Goal: Task Accomplishment & Management: Complete application form

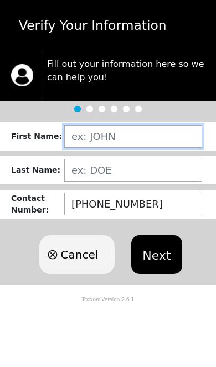
click at [92, 136] on input "text" at bounding box center [133, 136] width 138 height 23
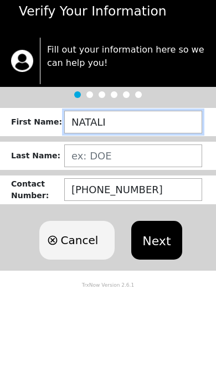
type input "[PERSON_NAME]"
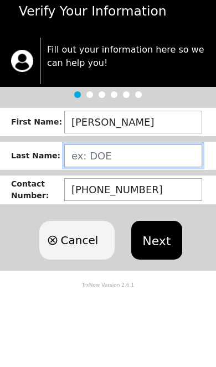
click at [145, 167] on input "text" at bounding box center [133, 170] width 138 height 23
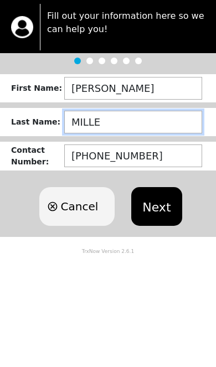
type input "[PERSON_NAME]"
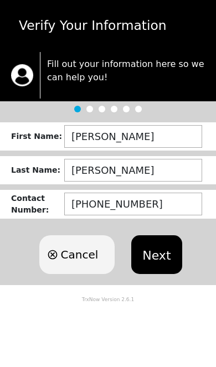
click at [122, 266] on div "Cancel" at bounding box center [76, 254] width 97 height 61
click at [145, 322] on body "Verify Your Information Fill out your information here so we can help you! Firs…" at bounding box center [108, 183] width 216 height 367
click at [156, 260] on button "Next" at bounding box center [156, 254] width 50 height 39
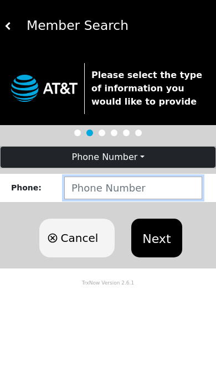
click at [126, 187] on input "number" at bounding box center [133, 188] width 138 height 23
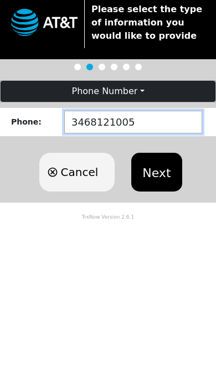
type input "3468121005"
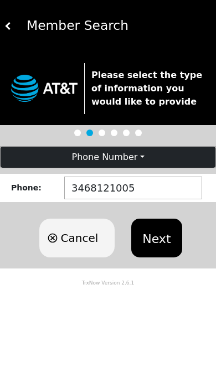
click at [155, 245] on button "Next" at bounding box center [156, 238] width 50 height 39
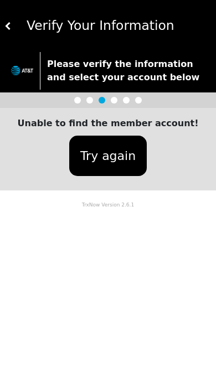
click at [118, 160] on button "Try again" at bounding box center [108, 156] width 78 height 40
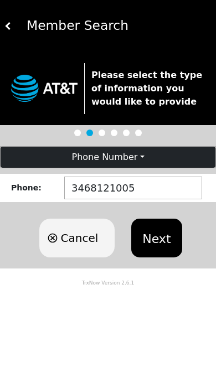
click at [137, 151] on button "Phone Number" at bounding box center [108, 157] width 215 height 21
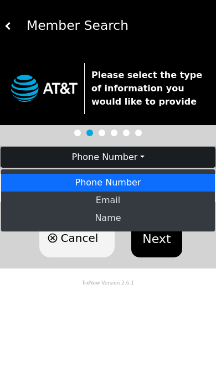
click at [133, 320] on body "Member Search Please select the type of information you would like to provide P…" at bounding box center [108, 183] width 216 height 367
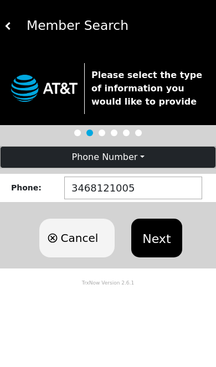
click at [141, 158] on button "Phone Number" at bounding box center [108, 157] width 215 height 21
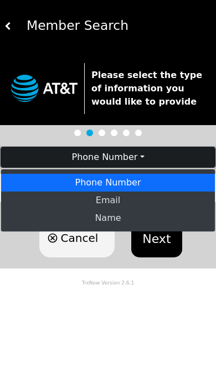
click at [111, 300] on body "Member Search Please select the type of information you would like to provide P…" at bounding box center [108, 183] width 216 height 367
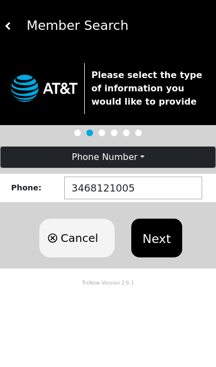
click at [83, 251] on button "Cancel" at bounding box center [76, 238] width 75 height 39
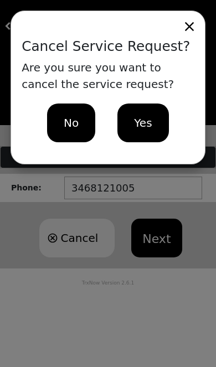
click at [150, 125] on span "Yes" at bounding box center [143, 123] width 18 height 17
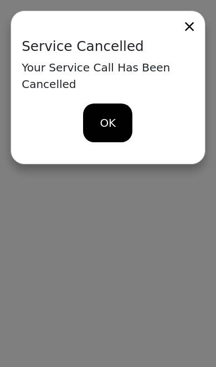
click at [110, 127] on span "OK" at bounding box center [108, 123] width 16 height 17
